Goal: Answer question/provide support: Share knowledge or assist other users

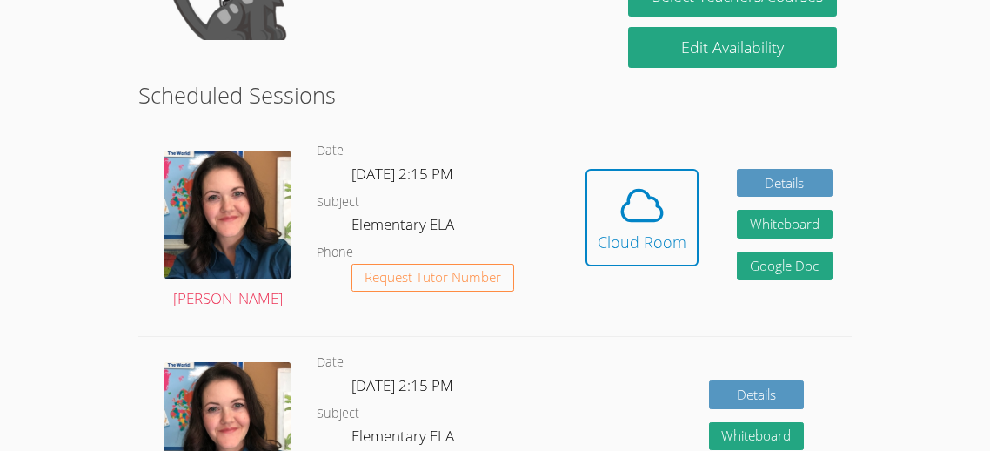
scroll to position [390, 0]
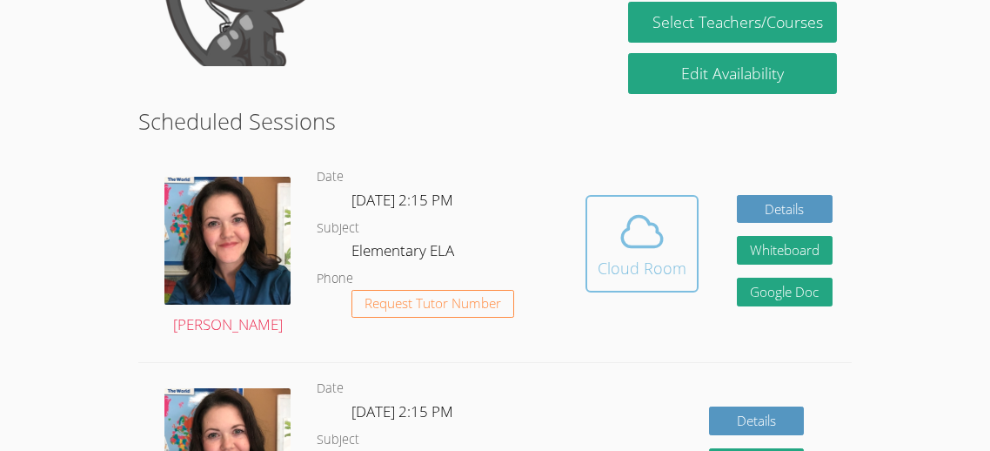
click at [635, 244] on icon at bounding box center [642, 232] width 40 height 30
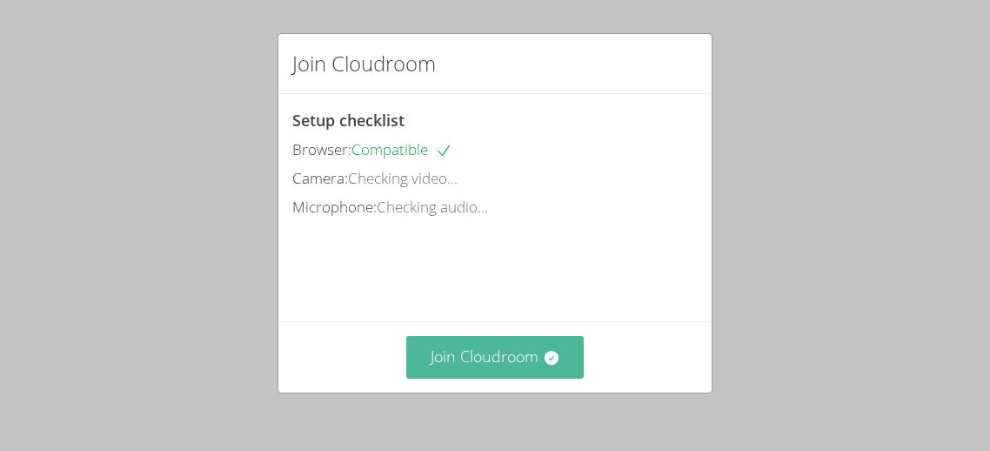
click at [512, 366] on button "Join Cloudroom" at bounding box center [495, 357] width 178 height 43
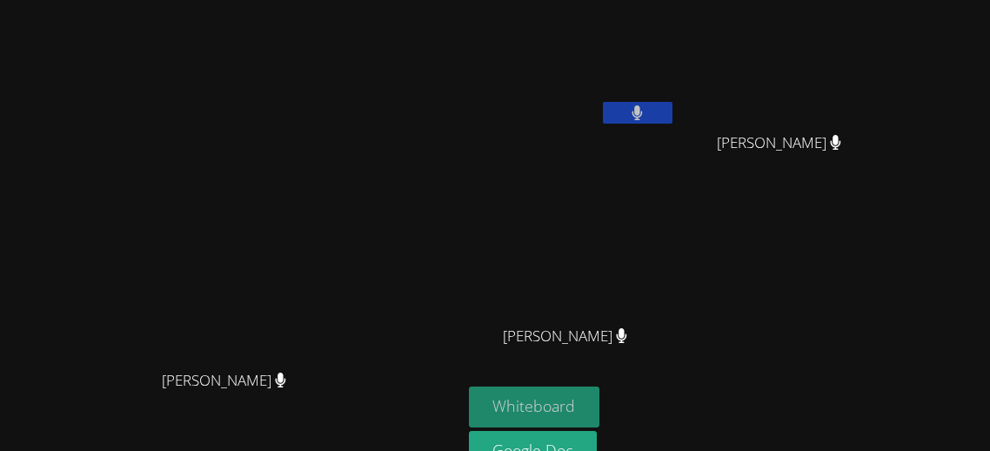
click at [601, 399] on button "Whiteboard" at bounding box center [534, 406] width 131 height 41
click at [469, 386] on button "Whiteboard" at bounding box center [534, 406] width 131 height 41
click at [890, 217] on div "YuHsin Wu Soham Ghimire Soham Ghimire Shaurya Sharma Shaurya Sharma" at bounding box center [679, 196] width 421 height 379
click at [676, 115] on video at bounding box center [572, 65] width 207 height 117
click at [643, 117] on icon at bounding box center [638, 112] width 10 height 15
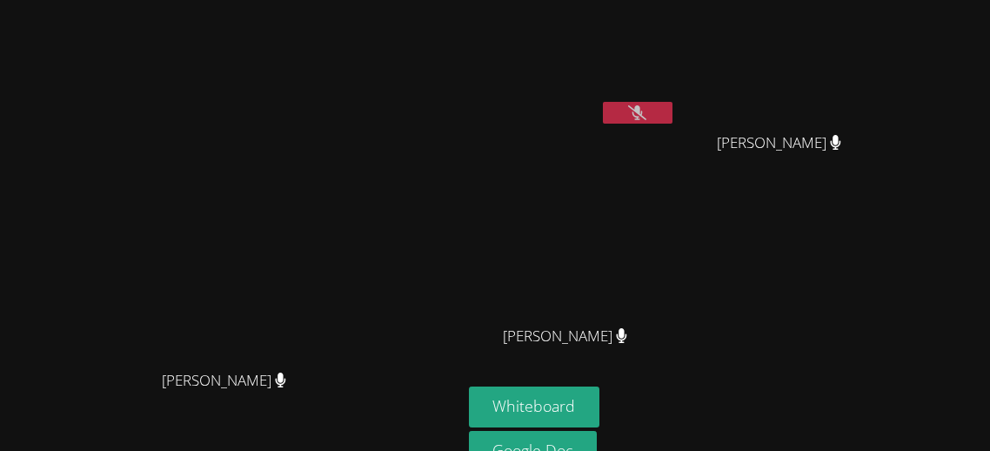
click at [673, 121] on button at bounding box center [638, 113] width 70 height 22
click at [603, 102] on button at bounding box center [638, 113] width 70 height 22
click at [869, 196] on div "YuHsin Wu Soham Ghimire Soham Ghimire Shaurya Sharma Shaurya Sharma" at bounding box center [679, 196] width 421 height 379
click at [647, 110] on icon at bounding box center [637, 112] width 18 height 15
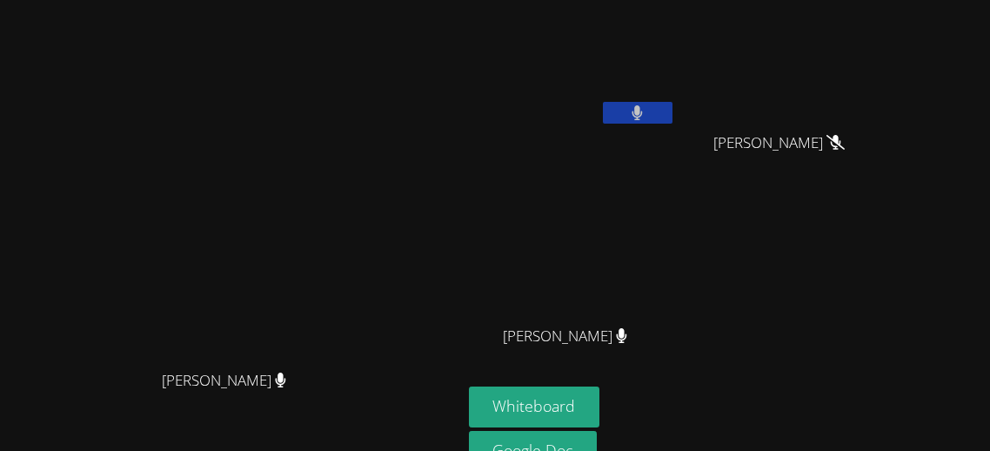
click at [643, 110] on icon at bounding box center [637, 112] width 11 height 15
click at [603, 102] on button at bounding box center [638, 113] width 70 height 22
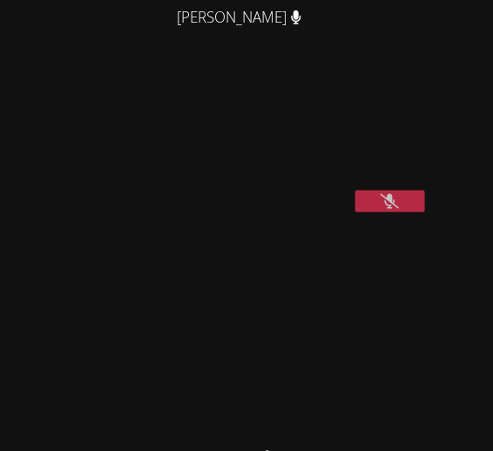
scroll to position [272, 0]
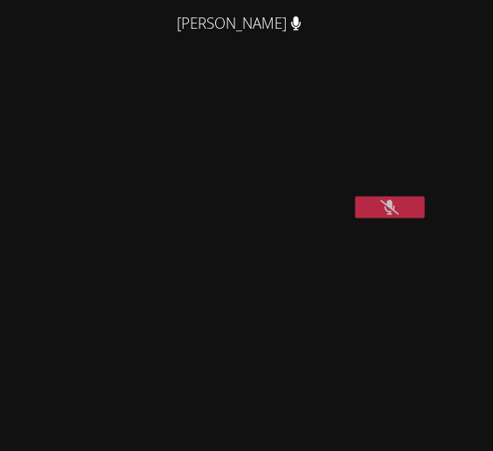
click at [390, 215] on icon at bounding box center [389, 207] width 18 height 15
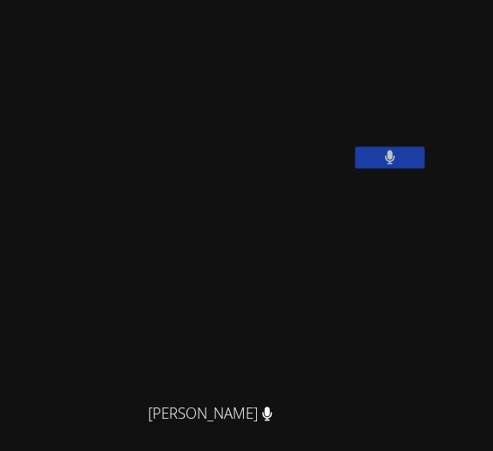
scroll to position [330, 0]
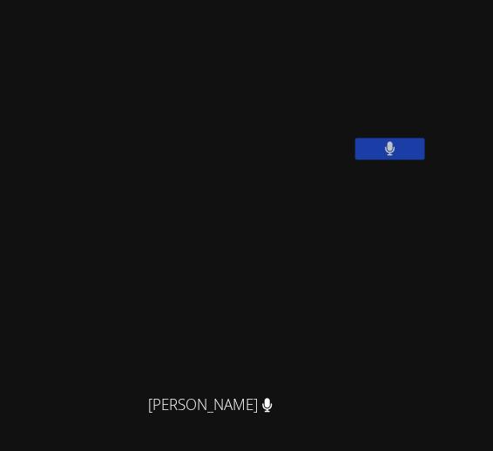
click at [413, 160] on button at bounding box center [390, 149] width 70 height 22
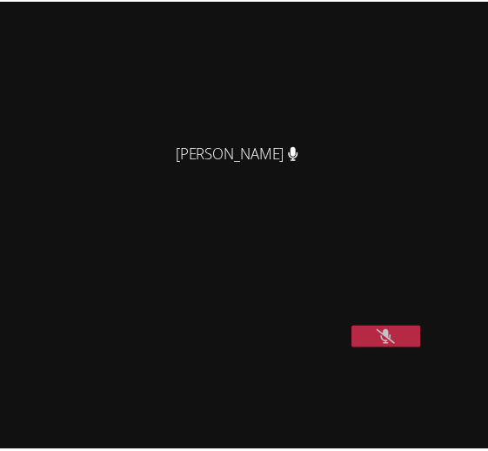
scroll to position [151, 0]
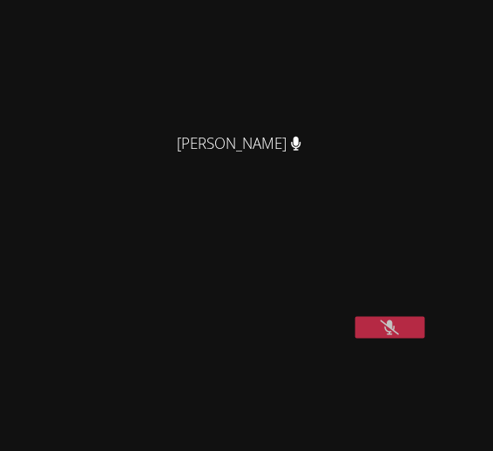
click at [395, 339] on button at bounding box center [390, 328] width 70 height 22
click at [348, 434] on video at bounding box center [217, 446] width 261 height 237
click at [379, 339] on button at bounding box center [390, 328] width 70 height 22
click at [398, 335] on icon at bounding box center [389, 327] width 18 height 15
click at [386, 335] on icon at bounding box center [390, 327] width 11 height 15
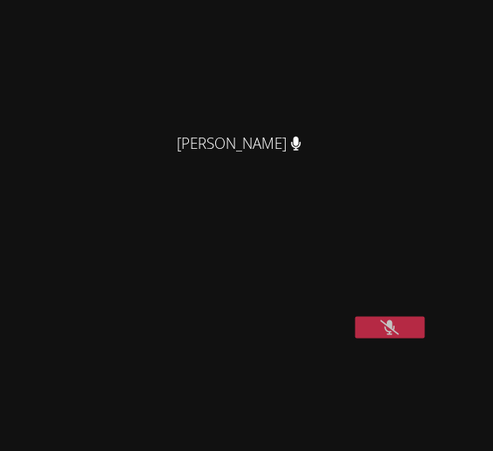
click at [268, 339] on video at bounding box center [137, 273] width 261 height 131
click at [400, 339] on button at bounding box center [390, 328] width 70 height 22
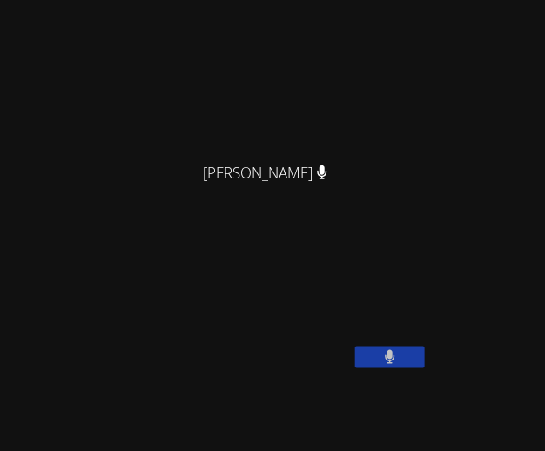
click at [22, 193] on div "[PERSON_NAME]" at bounding box center [272, 189] width 531 height 70
click at [1, 190] on main "Jessica Long Jessica Long" at bounding box center [272, 40] width 545 height 382
drag, startPoint x: 1, startPoint y: 190, endPoint x: 33, endPoint y: 181, distance: 33.4
click at [33, 181] on main "Jessica Long Jessica Long" at bounding box center [272, 40] width 545 height 382
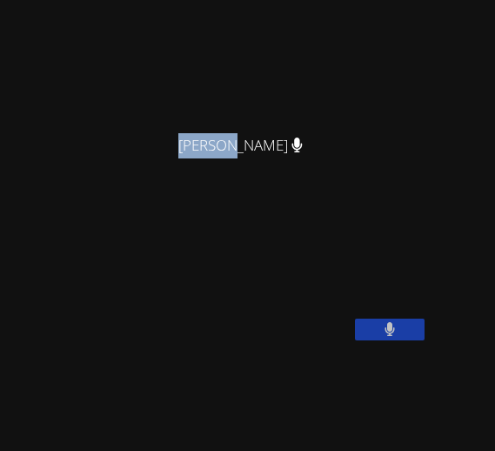
click at [124, 140] on div "[PERSON_NAME]" at bounding box center [247, 161] width 481 height 70
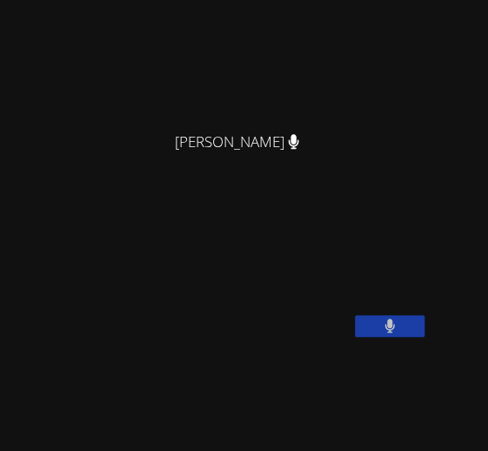
click at [30, 198] on main "Jessica Long Jessica Long" at bounding box center [244, 24] width 488 height 351
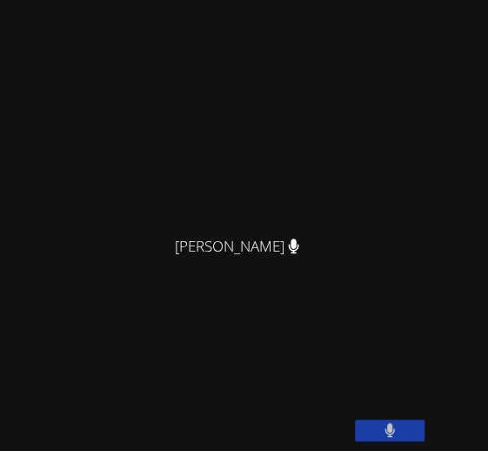
scroll to position [48, 0]
click at [250, 245] on span "[PERSON_NAME]" at bounding box center [237, 245] width 124 height 25
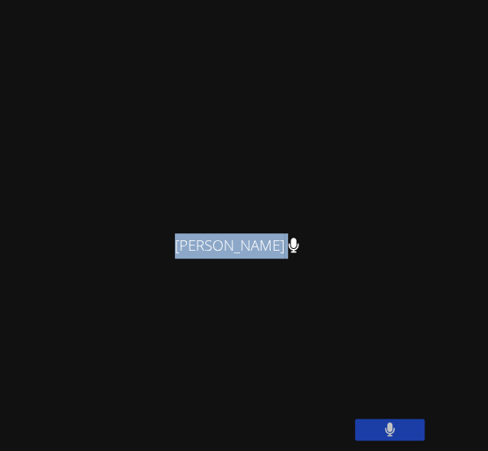
click at [238, 255] on div at bounding box center [238, 255] width 0 height 0
click at [413, 0] on div "Close" at bounding box center [244, 0] width 488 height 0
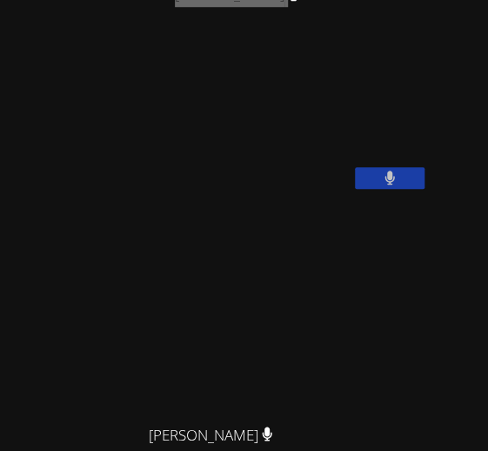
scroll to position [308, 0]
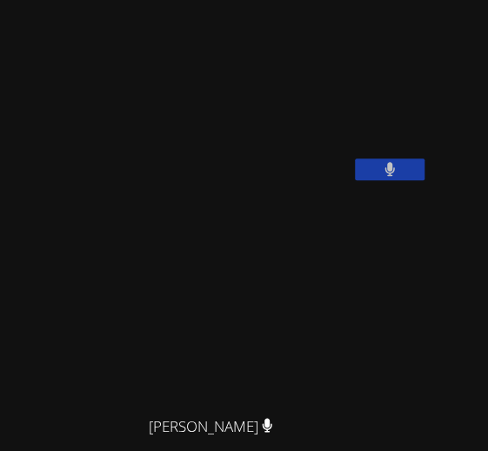
click at [368, 180] on button at bounding box center [390, 169] width 70 height 22
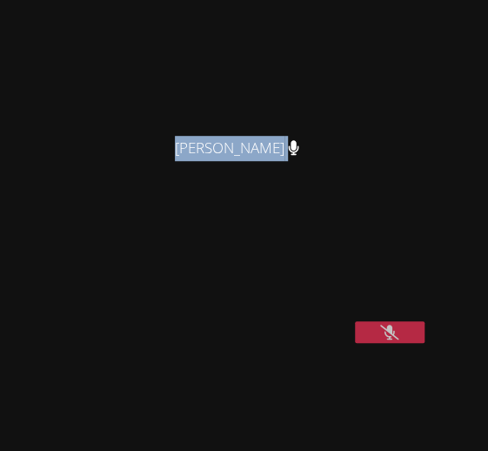
scroll to position [0, 0]
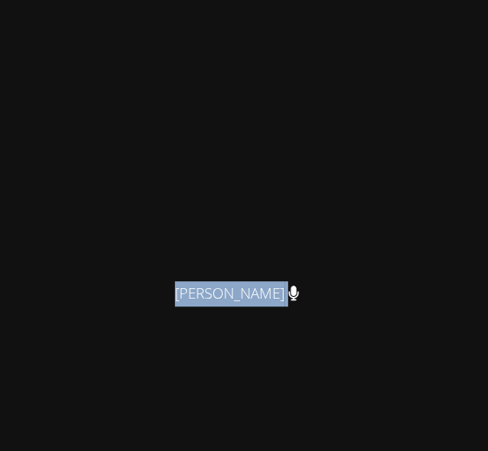
click at [415, 0] on div "Close" at bounding box center [244, 0] width 488 height 0
click at [365, 137] on video at bounding box center [244, 140] width 261 height 267
click at [466, 379] on div "Jessica Long Jessica Long YuHsin Wu Soham Ghimire Soham Ghimire Shaurya Sharma …" at bounding box center [244, 225] width 488 height 451
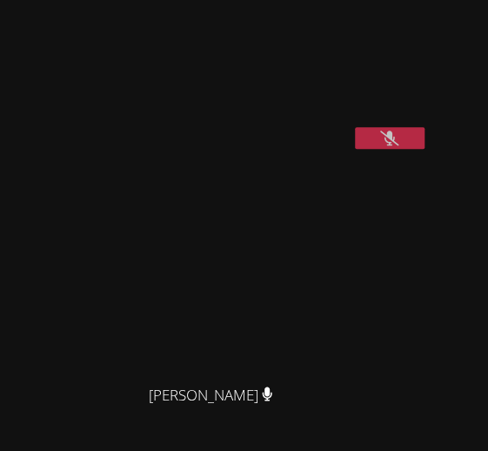
scroll to position [339, 0]
click at [348, 247] on video at bounding box center [217, 256] width 261 height 237
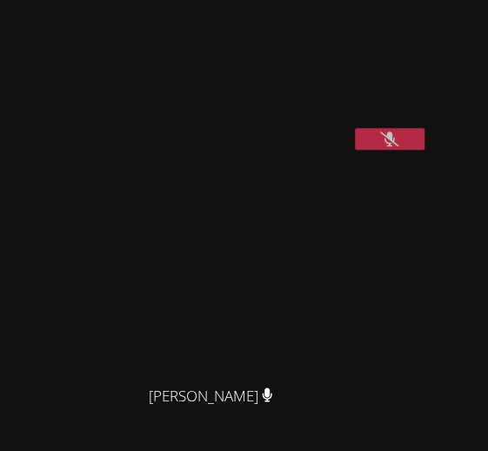
click at [348, 248] on video at bounding box center [217, 256] width 261 height 237
click at [390, 146] on icon at bounding box center [389, 138] width 18 height 15
click at [390, 146] on icon at bounding box center [390, 138] width 10 height 15
click at [348, 245] on video at bounding box center [217, 256] width 261 height 237
click at [348, 244] on video at bounding box center [217, 256] width 261 height 237
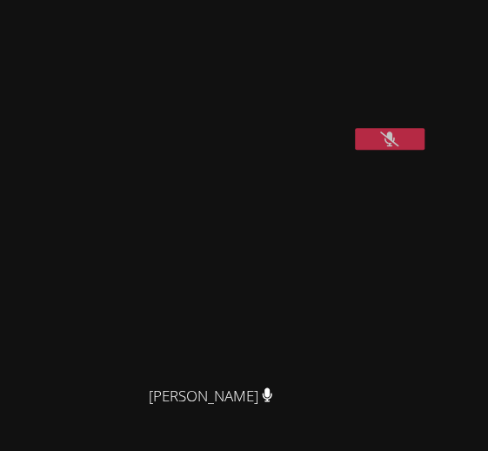
click at [348, 244] on video at bounding box center [217, 256] width 261 height 237
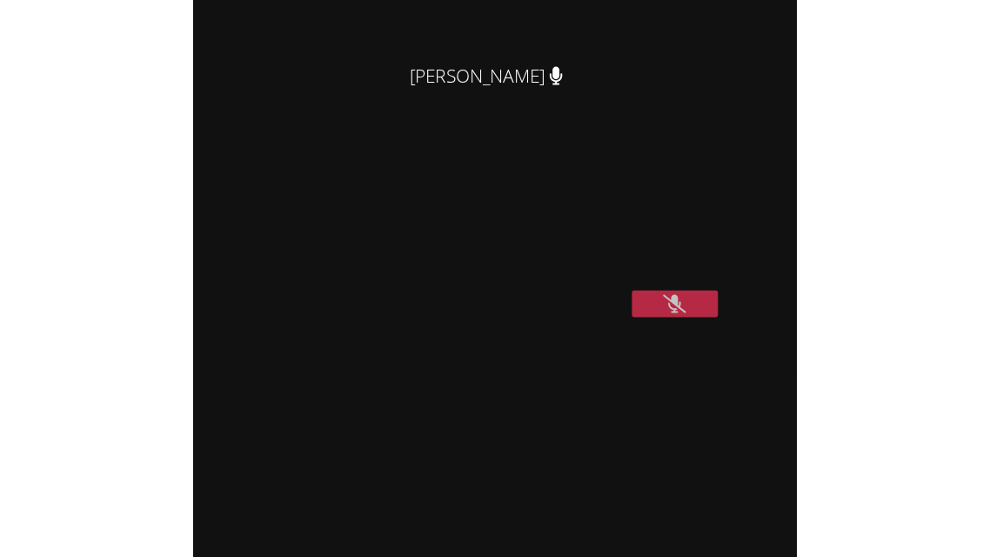
scroll to position [238, 0]
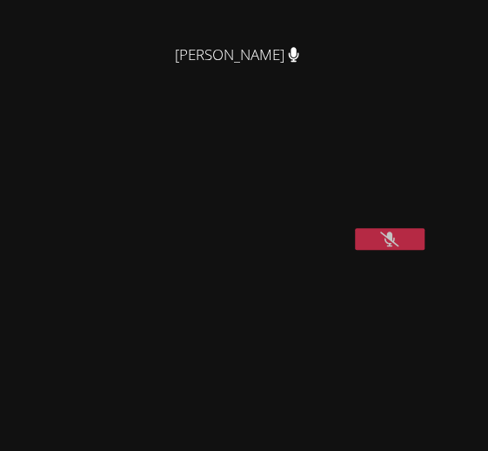
click at [395, 246] on icon at bounding box center [389, 239] width 18 height 15
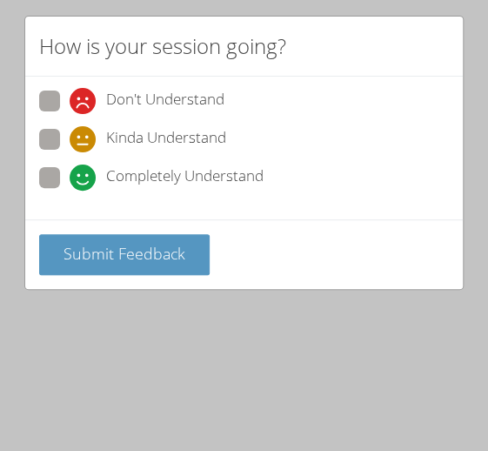
click at [70, 191] on span at bounding box center [70, 191] width 0 height 0
click at [70, 174] on input "Completely Understand" at bounding box center [77, 174] width 15 height 15
radio input "true"
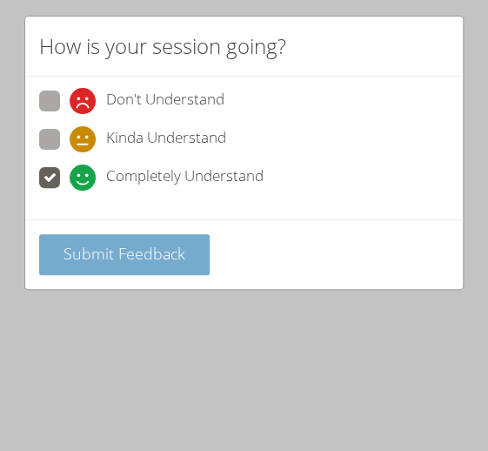
click at [93, 260] on span "Submit Feedback" at bounding box center [125, 253] width 122 height 21
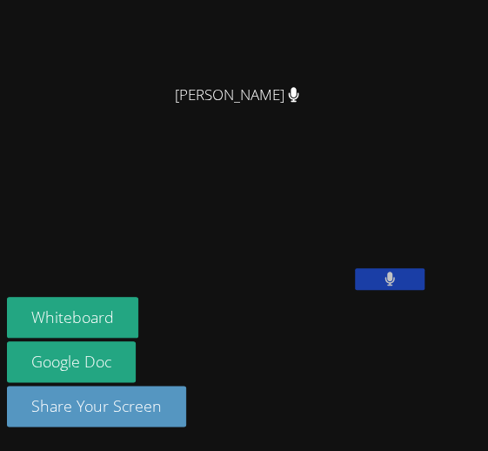
scroll to position [0, 0]
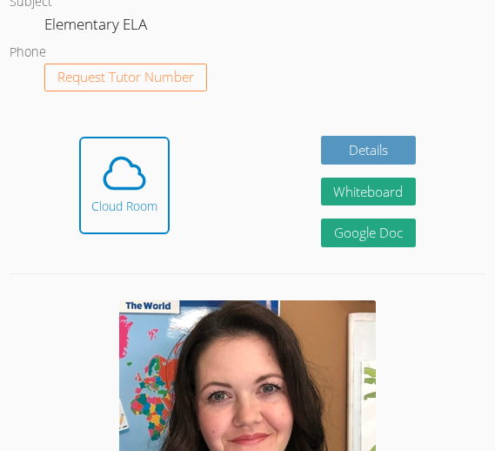
scroll to position [1155, 0]
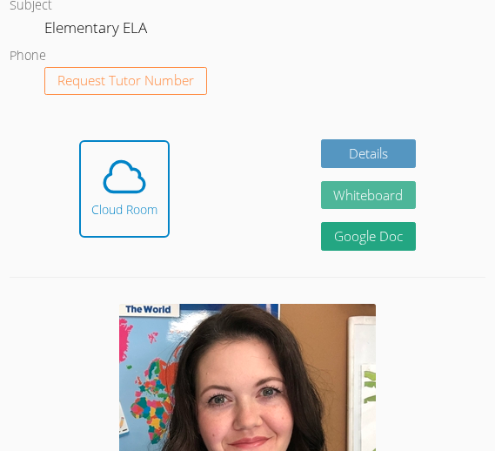
click at [372, 189] on button "Whiteboard" at bounding box center [369, 195] width 96 height 29
